Goal: Information Seeking & Learning: Understand process/instructions

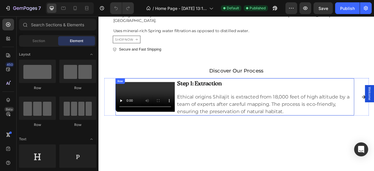
scroll to position [763, 0]
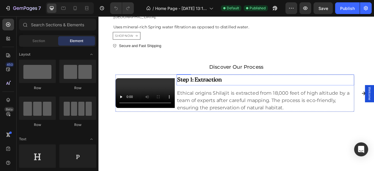
click at [255, 104] on h2 "Step 1: Extraction" at bounding box center [310, 97] width 226 height 13
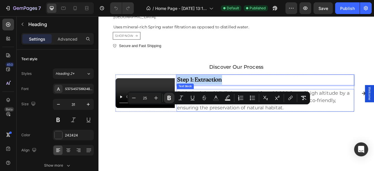
click at [267, 137] on p "Ethical origins Shilajit is extracted from 18,000 feet of high altitude by a te…" at bounding box center [310, 123] width 225 height 28
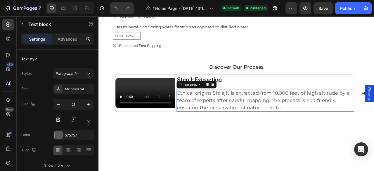
click at [267, 137] on p "Ethical origins Shilajit is extracted from 18,000 feet of high altitude by a te…" at bounding box center [310, 123] width 225 height 28
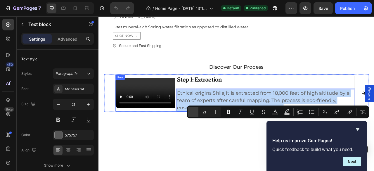
scroll to position [772, 0]
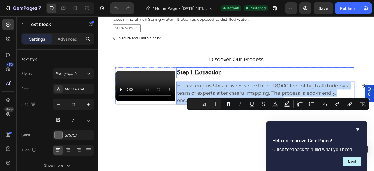
click at [204, 91] on strong "Step 1: Extraction" at bounding box center [226, 87] width 57 height 7
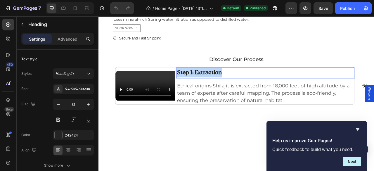
click at [204, 91] on strong "Step 1: Extraction" at bounding box center [226, 87] width 57 height 7
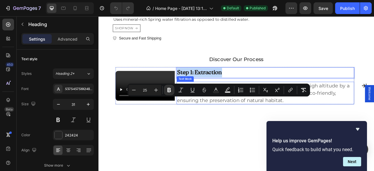
click at [245, 128] on p "Ethical origins Shilajit is extracted from 18,000 feet of high altitude by a te…" at bounding box center [310, 114] width 225 height 28
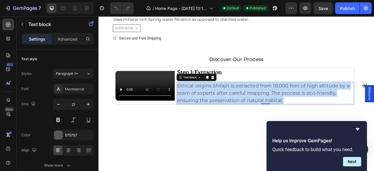
click at [245, 128] on p "Ethical origins Shilajit is extracted from 18,000 feet of high altitude by a te…" at bounding box center [310, 114] width 225 height 28
copy p "Ethical origins Shilajit is extracted from 18,000 feet of high altitude by a te…"
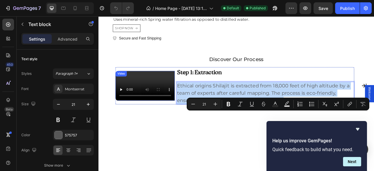
click at [162, 118] on video at bounding box center [157, 105] width 75 height 38
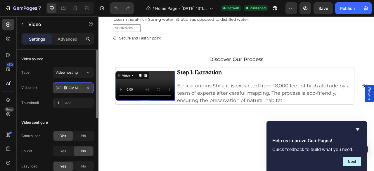
click at [70, 88] on input "[URL][DOMAIN_NAME]" at bounding box center [73, 87] width 41 height 11
copy p "Ethical origins Shilajit is extracted from 18,000 feet of high altitude by a te…"
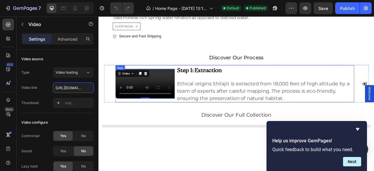
scroll to position [792, 0]
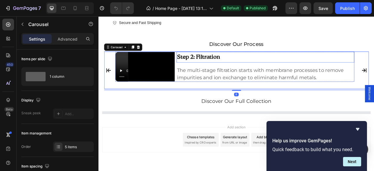
click at [242, 72] on strong "Step 2: Filtration" at bounding box center [225, 68] width 55 height 7
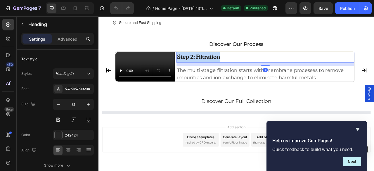
click at [242, 72] on strong "Step 2: Filtration" at bounding box center [225, 68] width 55 height 7
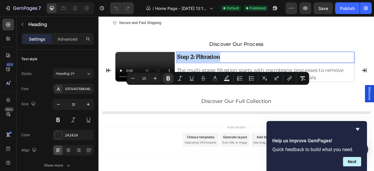
copy strong "Step 2: Filtration"
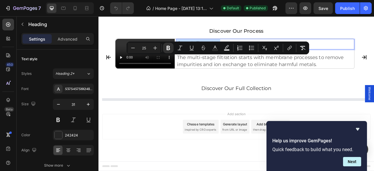
scroll to position [831, 0]
click at [243, 82] on p "The multi-stage filtration starts with membrane processes to remove impurities …" at bounding box center [310, 73] width 225 height 18
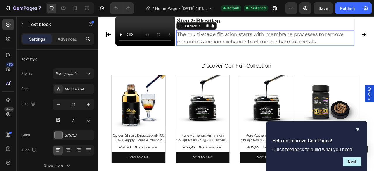
click at [243, 53] on p "The multi-stage filtration starts with membrane processes to remove impurities …" at bounding box center [310, 44] width 225 height 18
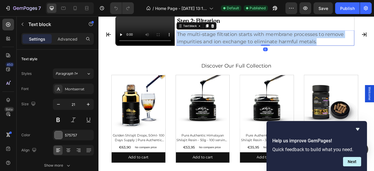
copy p "The multi-stage filtration starts with membrane processes to remove impurities …"
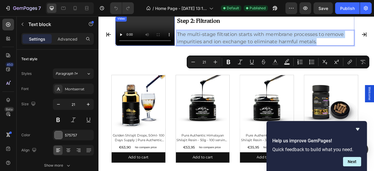
click at [153, 54] on video at bounding box center [157, 35] width 75 height 38
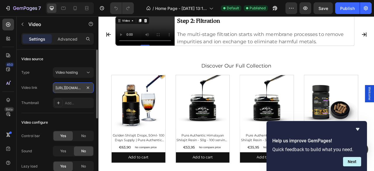
click at [74, 88] on input "[URL][DOMAIN_NAME]" at bounding box center [73, 87] width 41 height 11
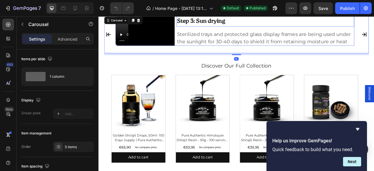
click at [250, 27] on strong "Step 3: Sun drying" at bounding box center [228, 22] width 61 height 7
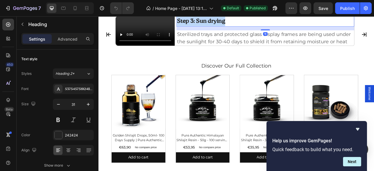
click at [250, 27] on strong "Step 3: Sun drying" at bounding box center [228, 22] width 61 height 7
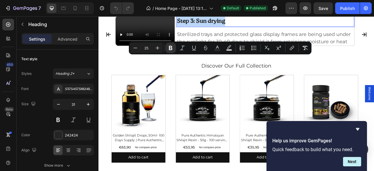
copy strong "Step 3: Sun drying"
click at [221, 53] on p "Sterilized trays and protected glass display frames are being used under the su…" at bounding box center [310, 44] width 225 height 18
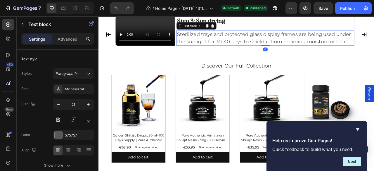
click at [221, 53] on p "Sterilized trays and protected glass display frames are being used under the su…" at bounding box center [310, 44] width 225 height 18
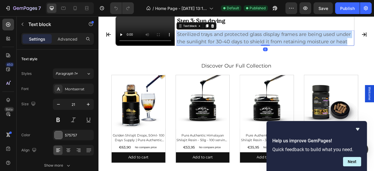
click at [221, 53] on p "Sterilized trays and protected glass display frames are being used under the su…" at bounding box center [310, 44] width 225 height 18
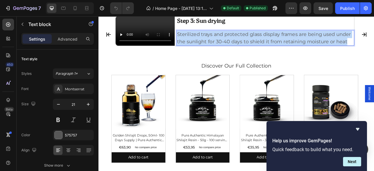
copy p "Sterilized trays and protected glass display frames are being used under the su…"
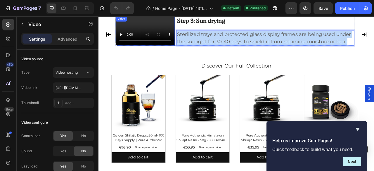
click at [159, 54] on video at bounding box center [157, 35] width 75 height 38
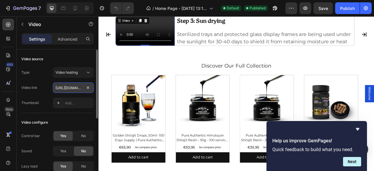
click at [65, 89] on input "[URL][DOMAIN_NAME]" at bounding box center [73, 87] width 41 height 11
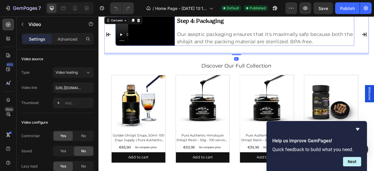
click at [178, 54] on video at bounding box center [157, 35] width 75 height 38
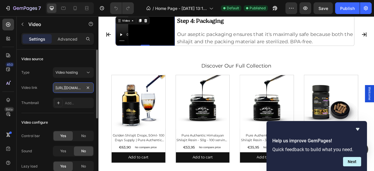
click at [57, 88] on input "[URL][DOMAIN_NAME]" at bounding box center [73, 87] width 41 height 11
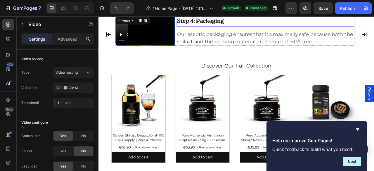
click at [254, 27] on strong "Step 4: Packaging" at bounding box center [228, 22] width 60 height 7
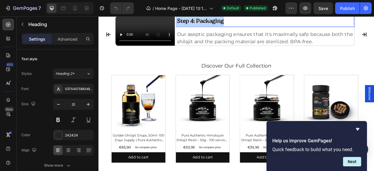
click at [254, 27] on strong "Step 4: Packaging" at bounding box center [228, 22] width 60 height 7
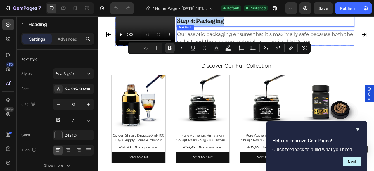
click at [224, 53] on p "Our aseptic packaging ensures that it's maximally safe because both the shilaji…" at bounding box center [310, 44] width 225 height 18
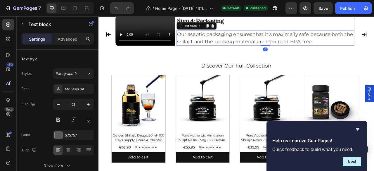
click at [224, 53] on p "Our aseptic packaging ensures that it's maximally safe because both the shilaji…" at bounding box center [310, 44] width 225 height 18
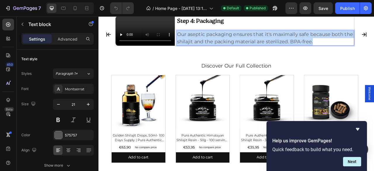
click at [224, 53] on p "Our aseptic packaging ensures that it's maximally safe because both the shilaji…" at bounding box center [310, 44] width 225 height 18
copy p "Our aseptic packaging ensures that it's maximally safe because both the shilaji…"
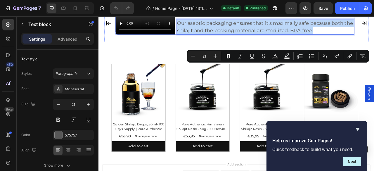
scroll to position [850, 0]
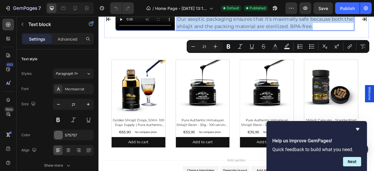
click at [305, 34] on div "⁠⁠⁠⁠⁠⁠⁠ Step 4: Packaging Heading Our aseptic packaging ensures that it's maxim…" at bounding box center [310, 15] width 226 height 38
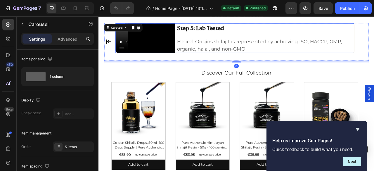
scroll to position [811, 0]
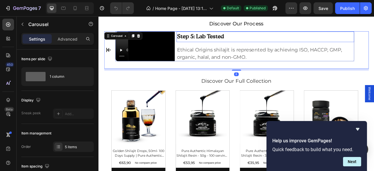
click at [260, 49] on h2 "Step 5: Lab Tested" at bounding box center [310, 42] width 226 height 13
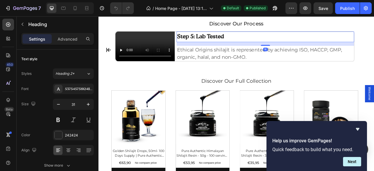
click at [260, 49] on h2 "Step 5: Lab Tested" at bounding box center [310, 42] width 226 height 13
click at [260, 48] on p "Step 5: Lab Tested" at bounding box center [310, 42] width 225 height 12
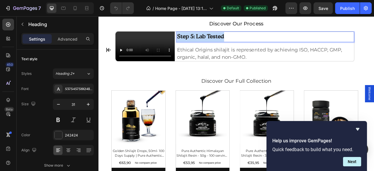
click at [260, 48] on p "Step 5: Lab Tested" at bounding box center [310, 42] width 225 height 12
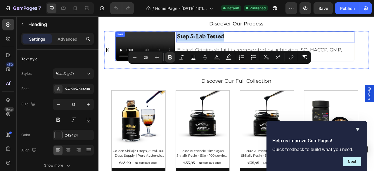
scroll to position [821, 0]
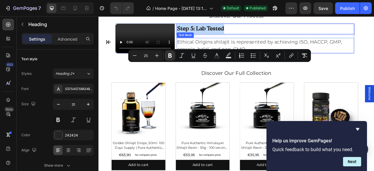
click at [244, 63] on p "Ethical Origins shilajit is represented by achieving ISO, HACCP, GMP, organic, …" at bounding box center [310, 53] width 225 height 18
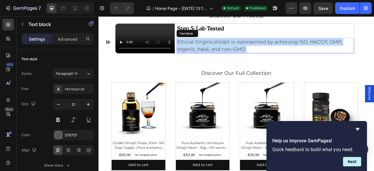
click at [244, 63] on p "Ethical Origins shilajit is represented by achieving ISO, HACCP, GMP, organic, …" at bounding box center [310, 53] width 225 height 18
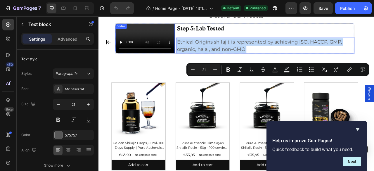
click at [153, 63] on video at bounding box center [157, 45] width 75 height 38
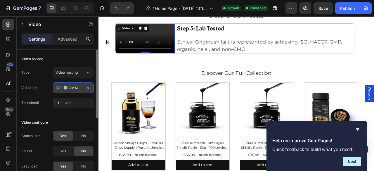
click at [69, 84] on input "[URL][DOMAIN_NAME]" at bounding box center [73, 87] width 41 height 11
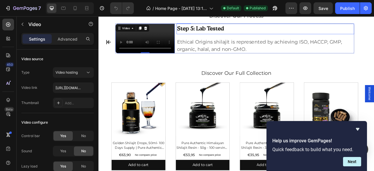
click at [243, 36] on strong "Step 5: Lab Tested" at bounding box center [228, 32] width 60 height 7
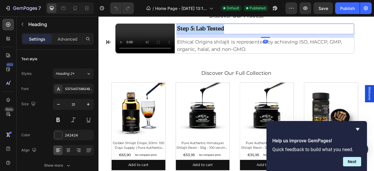
click at [243, 36] on strong "Step 5: Lab Tested" at bounding box center [228, 32] width 60 height 7
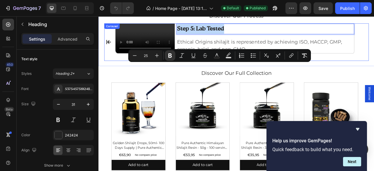
click at [114, 53] on icon "Carousel Back Arrow" at bounding box center [110, 49] width 7 height 7
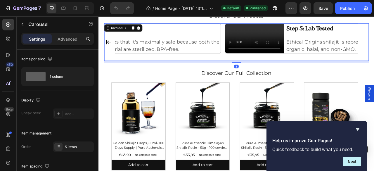
click at [114, 53] on icon "Carousel Back Arrow" at bounding box center [110, 49] width 7 height 7
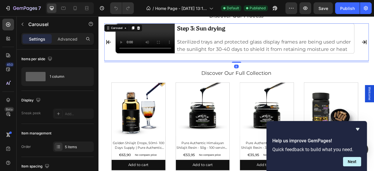
click at [114, 53] on icon "Carousel Back Arrow" at bounding box center [110, 49] width 7 height 7
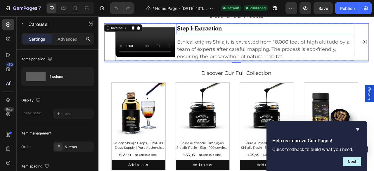
click at [238, 36] on strong "Step 1: Extraction" at bounding box center [226, 32] width 57 height 7
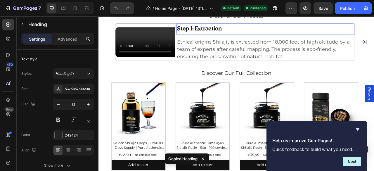
click at [239, 36] on strong "Step 1: Extraction" at bounding box center [226, 32] width 57 height 7
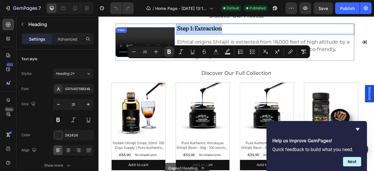
click at [174, 68] on video at bounding box center [157, 49] width 75 height 38
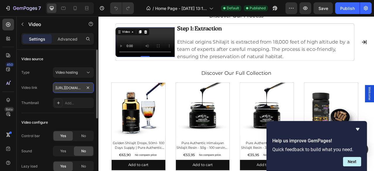
click at [68, 87] on input "[URL][DOMAIN_NAME]" at bounding box center [73, 87] width 41 height 11
